Goal: Task Accomplishment & Management: Complete application form

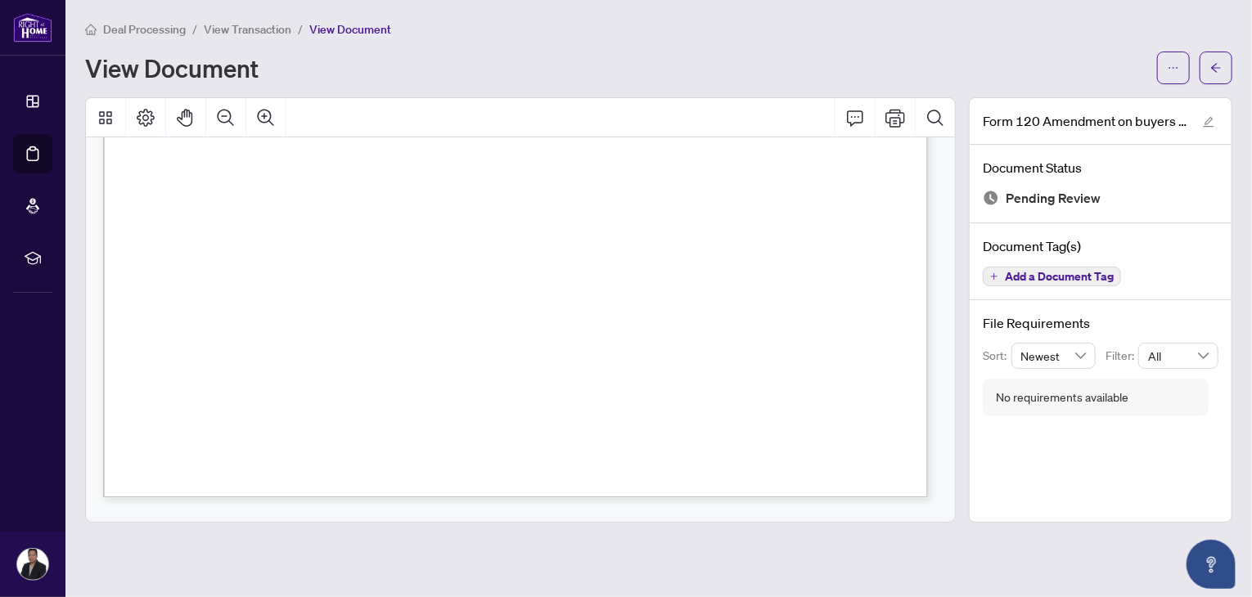
scroll to position [699, 0]
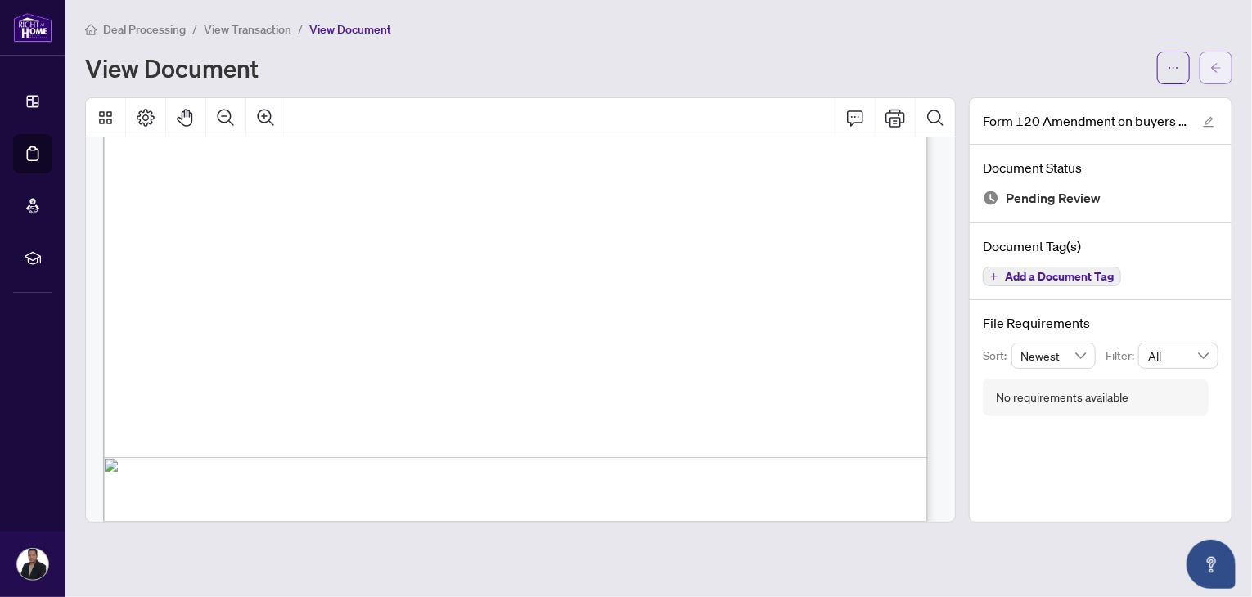
click at [1217, 66] on icon "arrow-left" at bounding box center [1215, 67] width 11 height 11
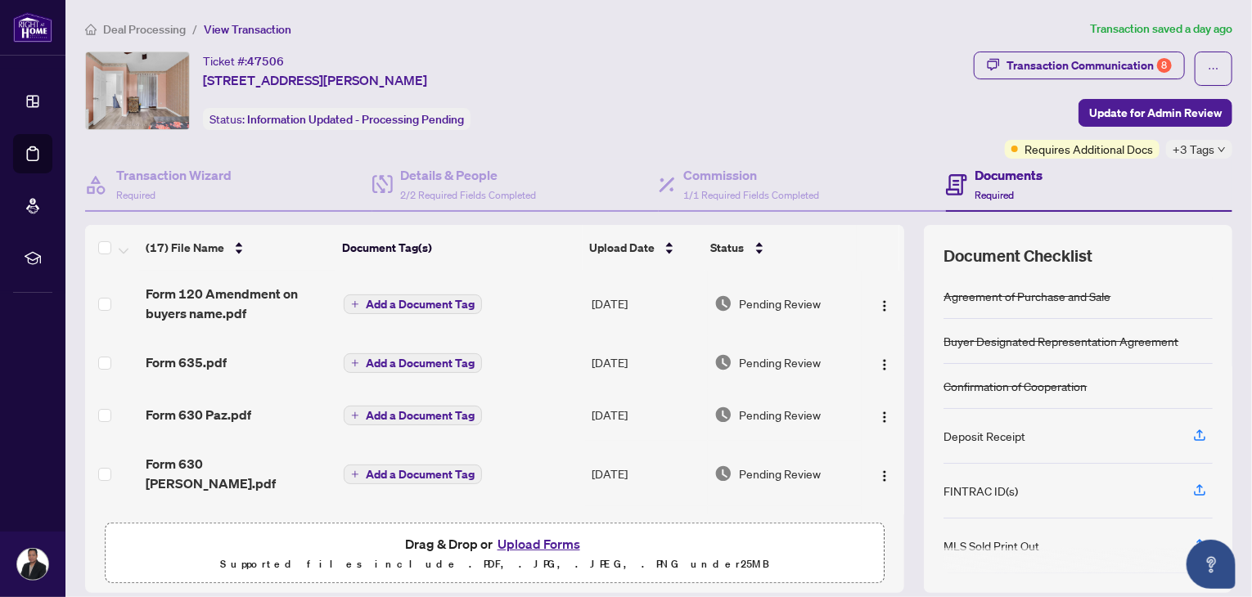
click at [537, 545] on button "Upload Forms" at bounding box center [539, 543] width 92 height 21
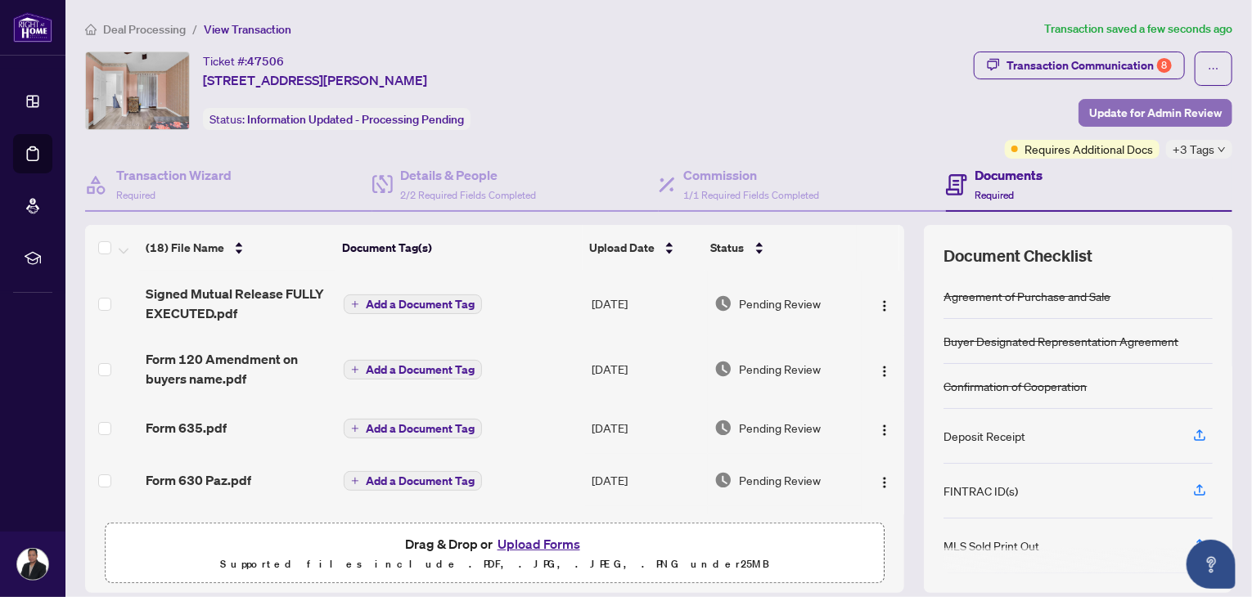
click at [1136, 119] on span "Update for Admin Review" at bounding box center [1155, 113] width 133 height 26
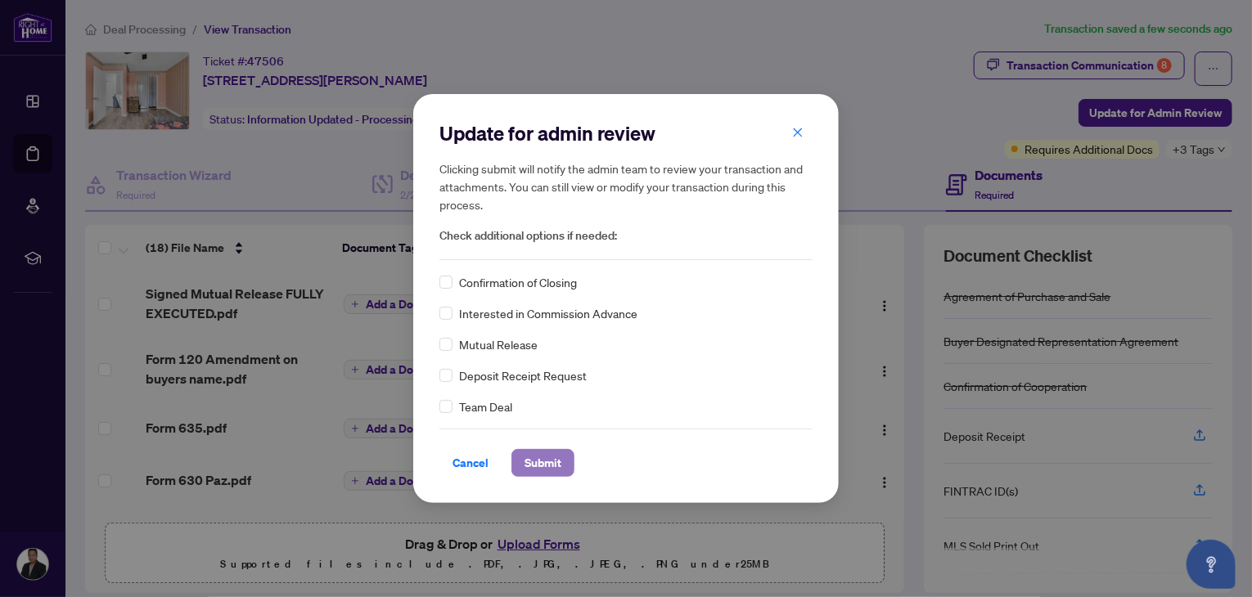
click at [528, 462] on span "Submit" at bounding box center [542, 463] width 37 height 26
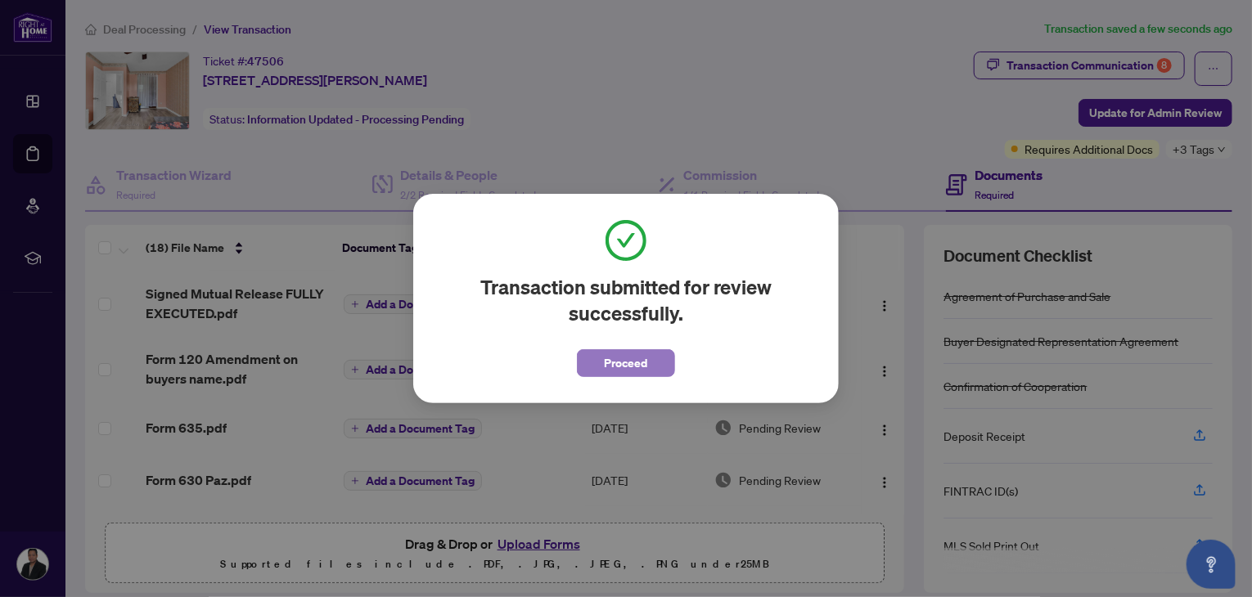
click at [636, 358] on span "Proceed" at bounding box center [626, 363] width 43 height 26
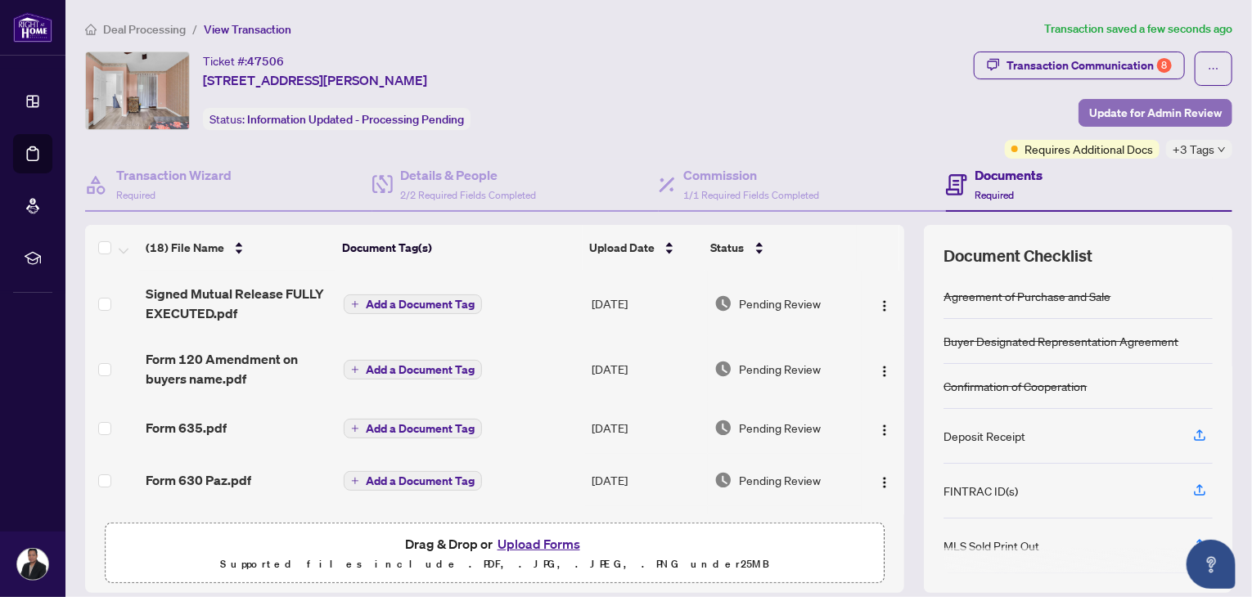
click at [1117, 110] on span "Update for Admin Review" at bounding box center [1155, 113] width 133 height 26
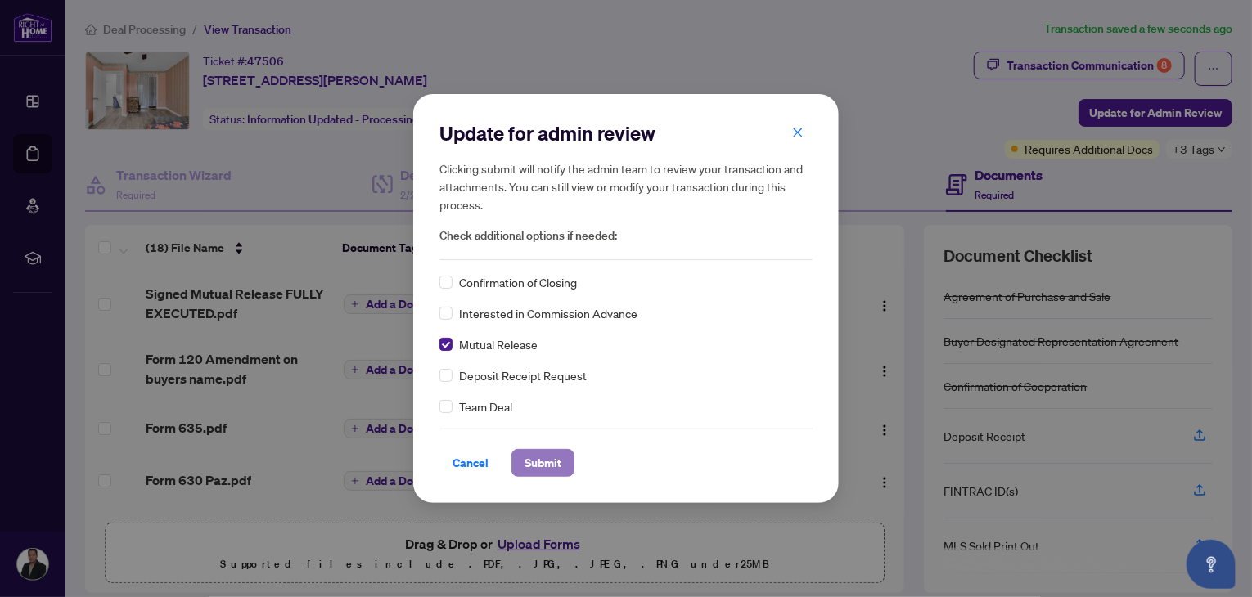
click at [537, 459] on span "Submit" at bounding box center [542, 463] width 37 height 26
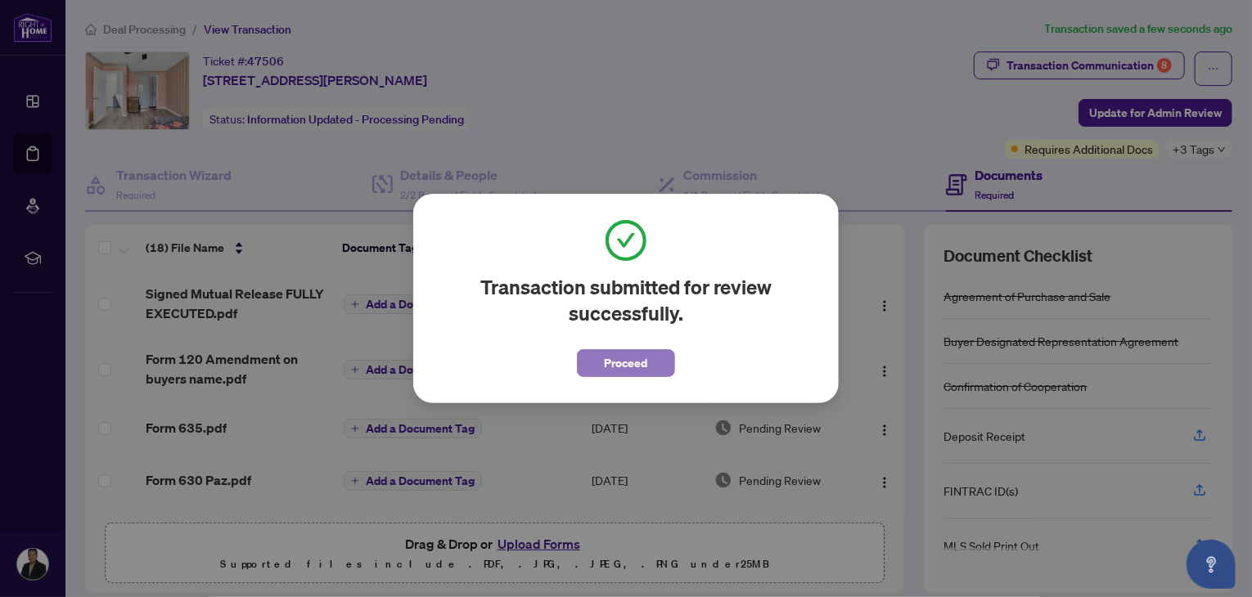
click at [652, 363] on button "Proceed" at bounding box center [626, 363] width 98 height 28
